Goal: Task Accomplishment & Management: Manage account settings

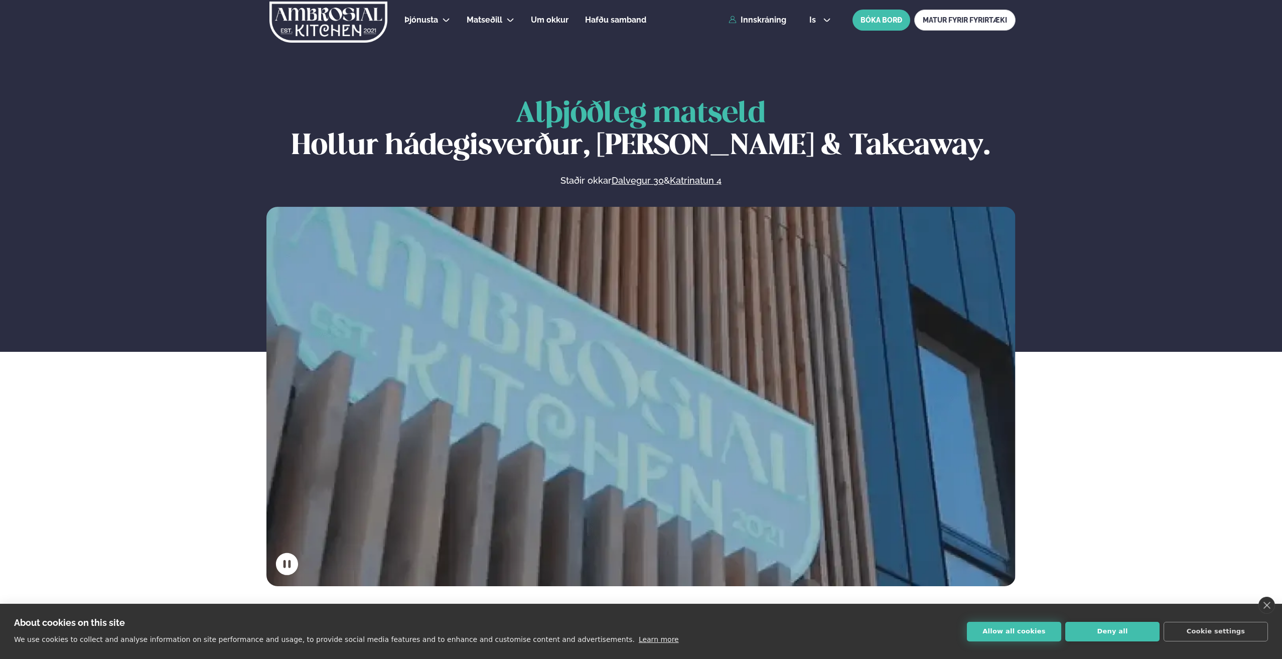
click at [994, 623] on button "Allow all cookies" at bounding box center [1014, 632] width 94 height 20
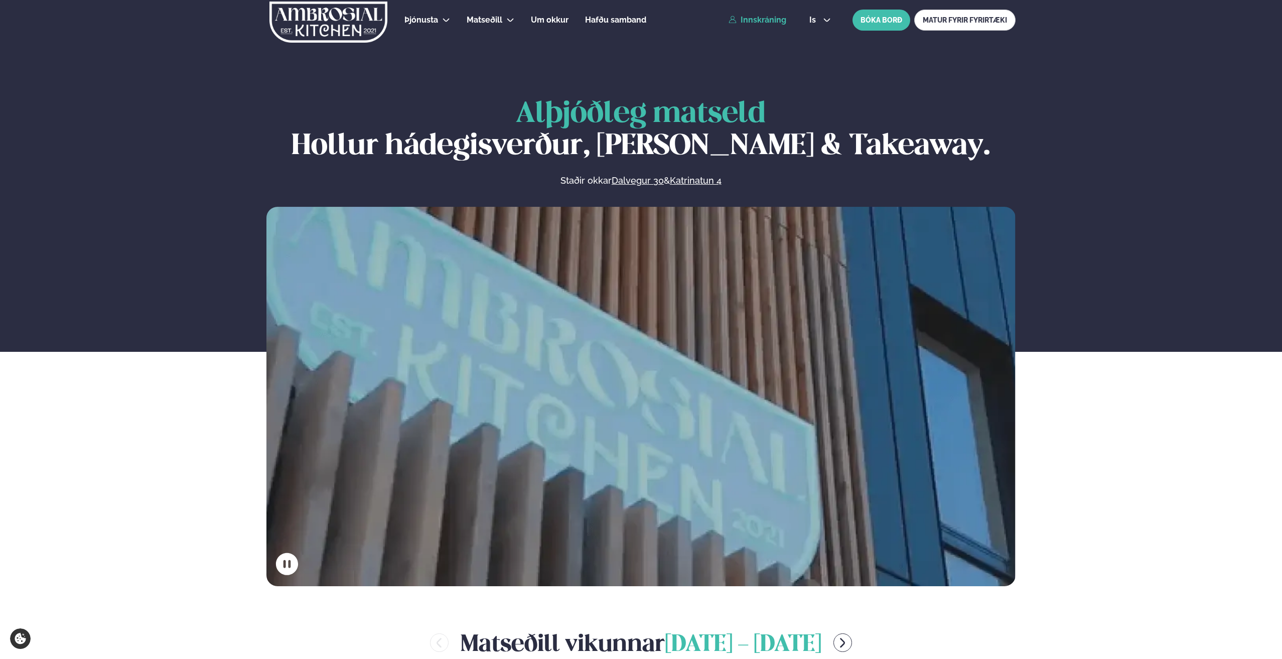
click at [782, 19] on link "Innskráning" at bounding box center [757, 20] width 58 height 9
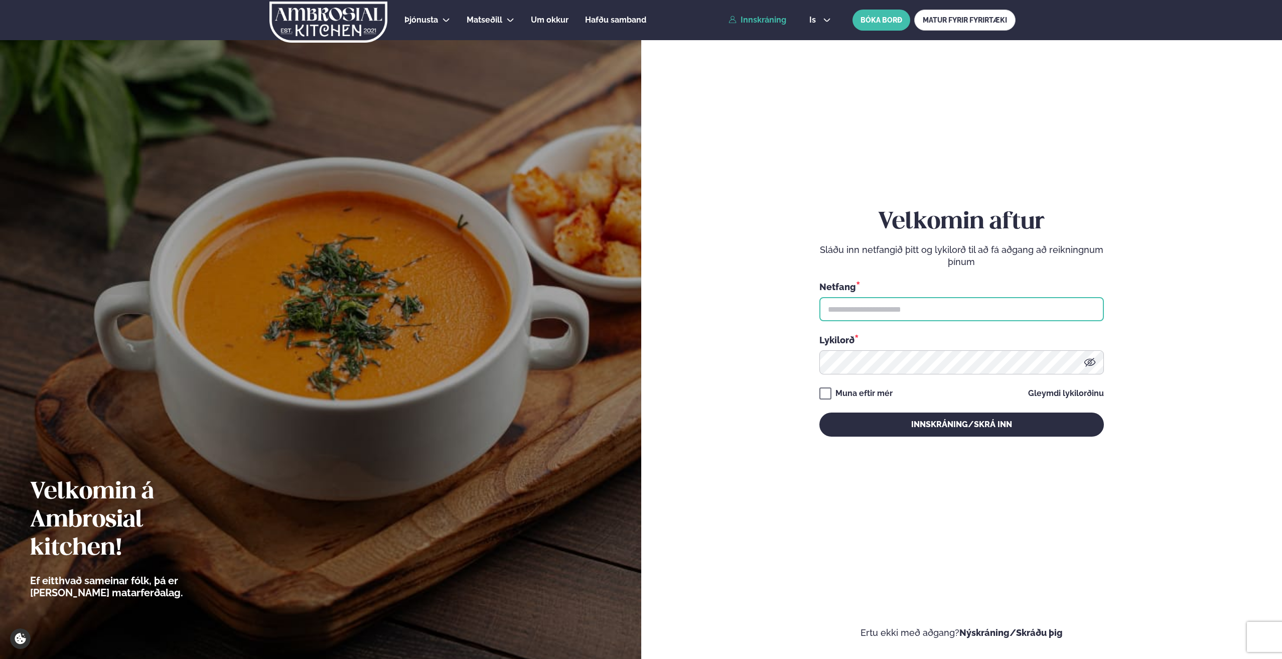
click at [883, 316] on input "text" at bounding box center [961, 309] width 284 height 24
click at [866, 304] on input "text" at bounding box center [961, 309] width 284 height 24
type input "**********"
click at [819, 412] on button "Innskráning/Skrá inn" at bounding box center [961, 424] width 284 height 24
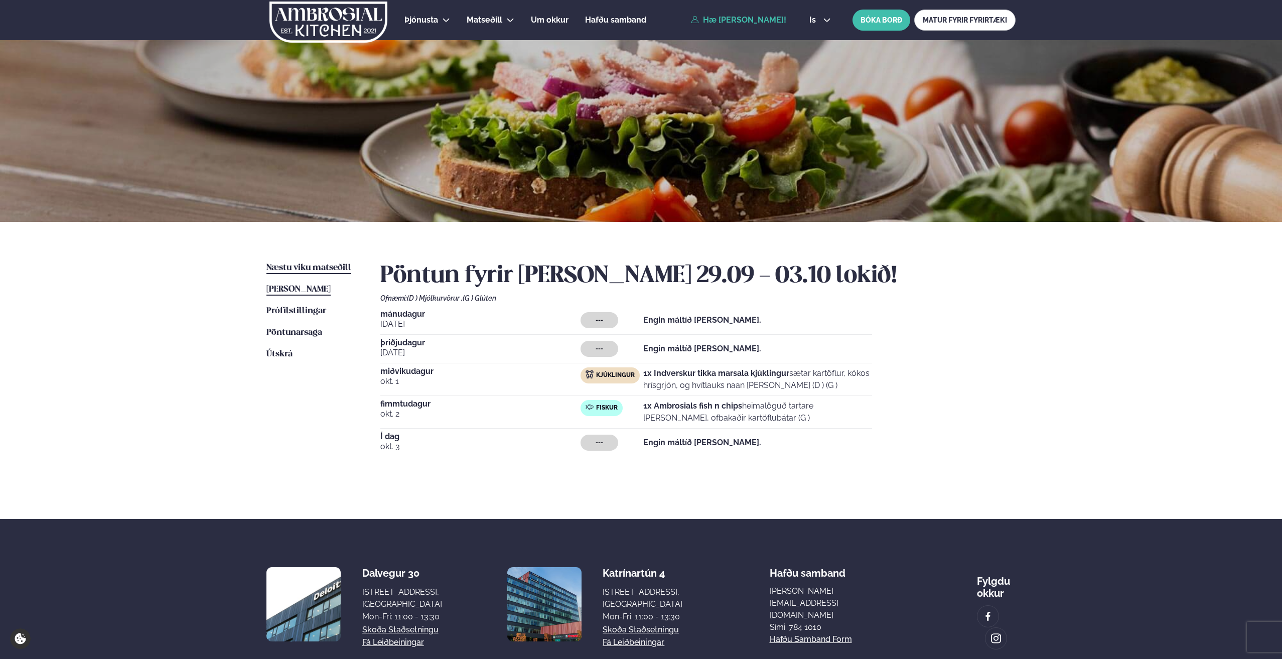
click at [324, 266] on span "Næstu viku matseðill" at bounding box center [308, 267] width 85 height 9
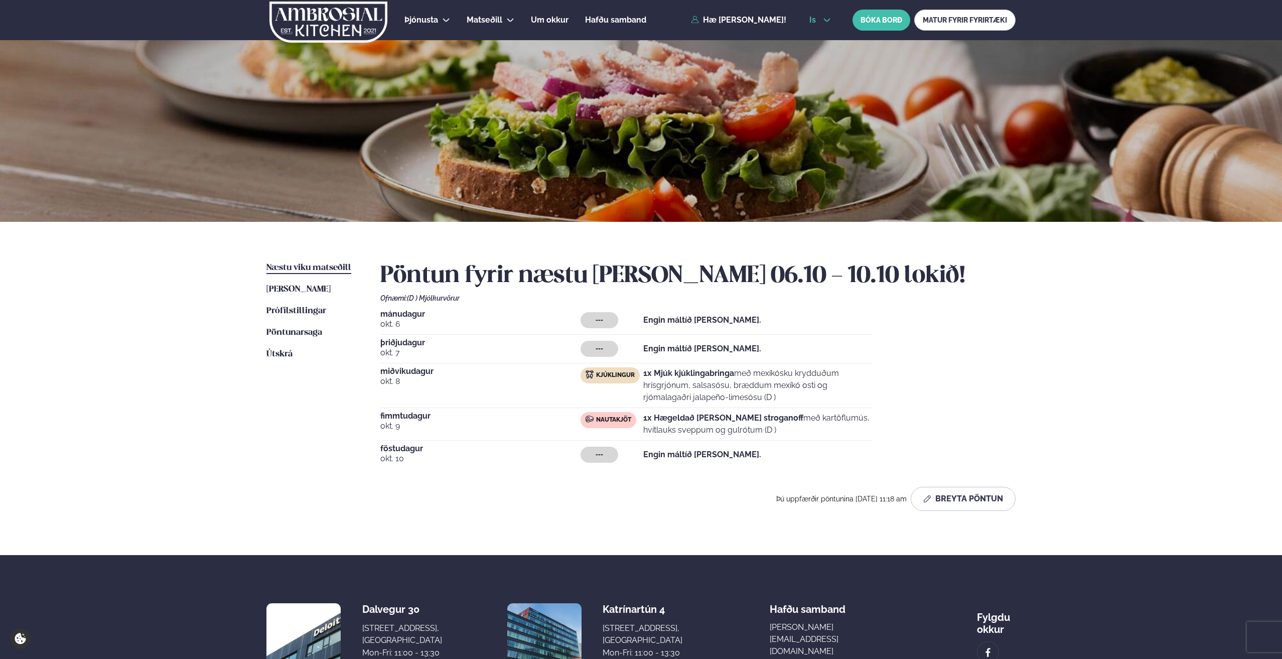
click at [817, 21] on span "is" at bounding box center [814, 20] width 10 height 8
click at [814, 42] on link "en" at bounding box center [820, 38] width 38 height 20
